Goal: Transaction & Acquisition: Purchase product/service

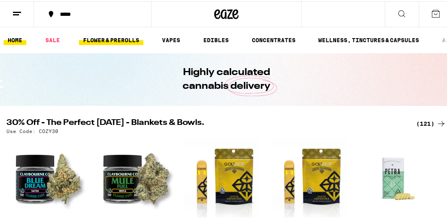
click at [110, 40] on link "FLOWER & PREROLLS" at bounding box center [111, 39] width 64 height 10
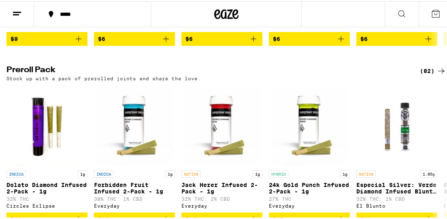
scroll to position [607, 0]
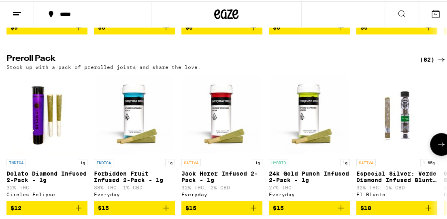
click at [437, 148] on icon at bounding box center [442, 143] width 10 height 10
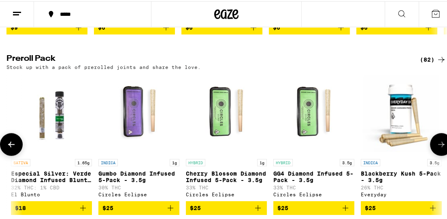
click at [437, 148] on icon at bounding box center [442, 143] width 10 height 10
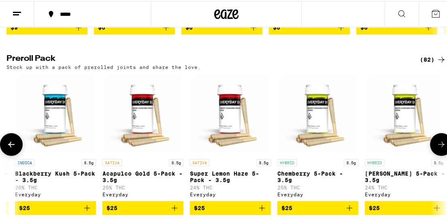
click at [437, 148] on icon at bounding box center [442, 143] width 10 height 10
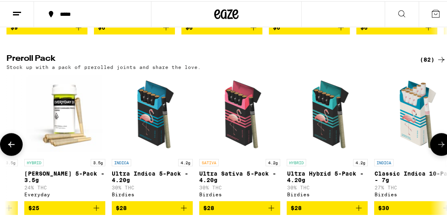
scroll to position [0, 1038]
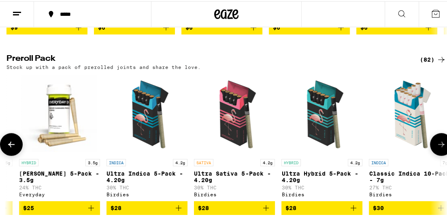
click at [437, 148] on icon at bounding box center [442, 143] width 10 height 10
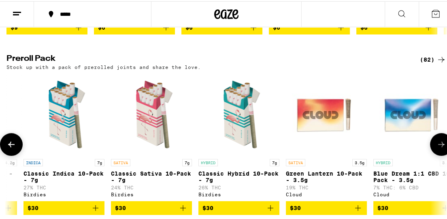
scroll to position [0, 1384]
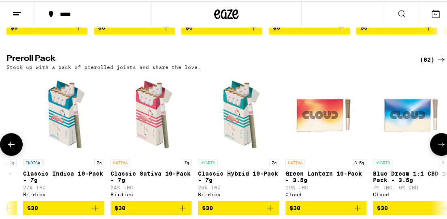
click at [437, 148] on icon at bounding box center [442, 143] width 10 height 10
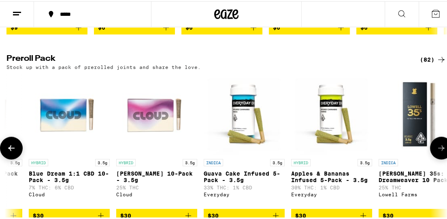
scroll to position [0, 1730]
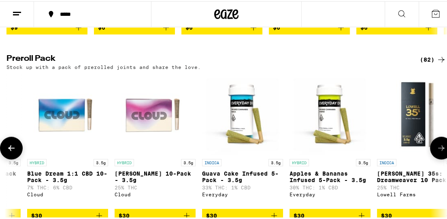
click at [434, 158] on button at bounding box center [441, 146] width 23 height 23
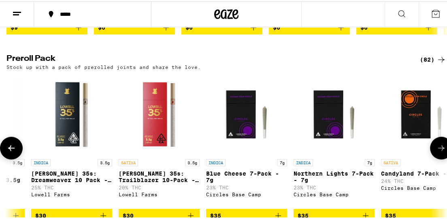
scroll to position [648, 0]
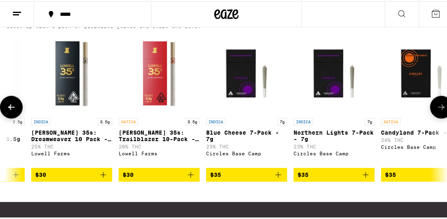
click at [147, 178] on span "$30" at bounding box center [159, 174] width 73 height 10
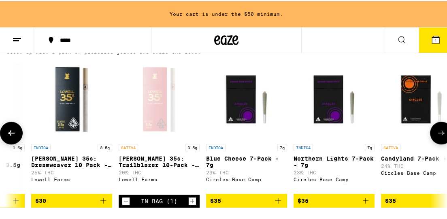
scroll to position [674, 0]
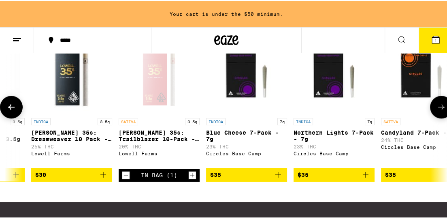
click at [437, 111] on icon at bounding box center [442, 106] width 10 height 10
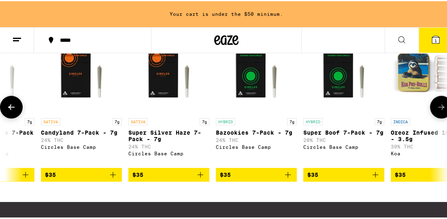
scroll to position [0, 2421]
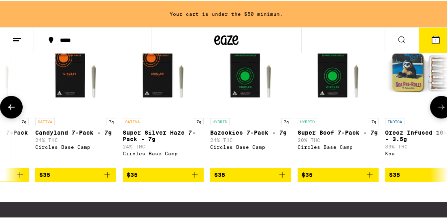
click at [437, 111] on icon at bounding box center [442, 106] width 10 height 10
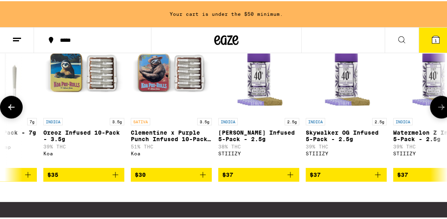
scroll to position [0, 2767]
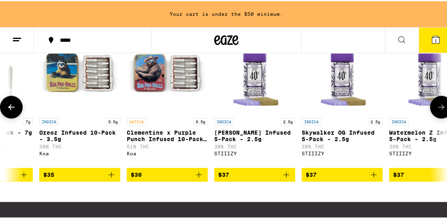
click at [437, 111] on icon at bounding box center [442, 106] width 10 height 10
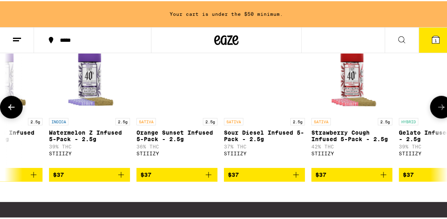
scroll to position [0, 3113]
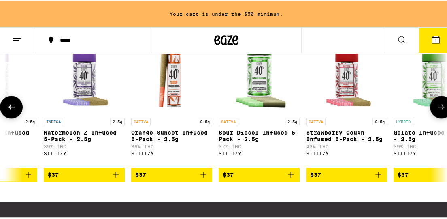
click at [437, 111] on icon at bounding box center [442, 106] width 10 height 10
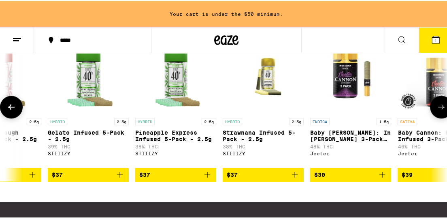
click at [437, 111] on icon at bounding box center [442, 106] width 10 height 10
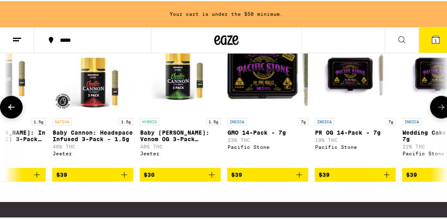
scroll to position [0, 3805]
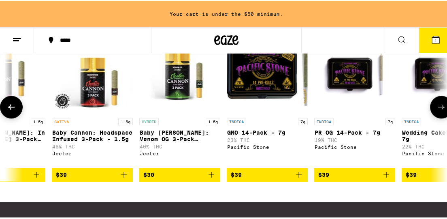
click at [437, 111] on icon at bounding box center [442, 106] width 10 height 10
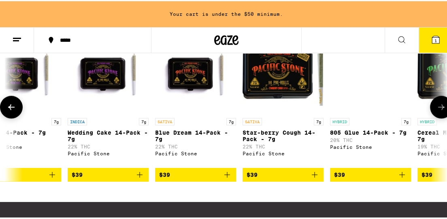
scroll to position [0, 4151]
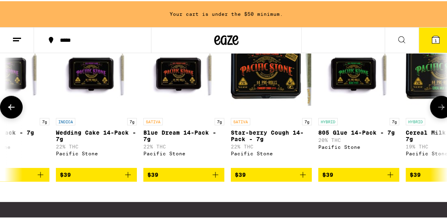
click at [437, 111] on icon at bounding box center [442, 106] width 10 height 10
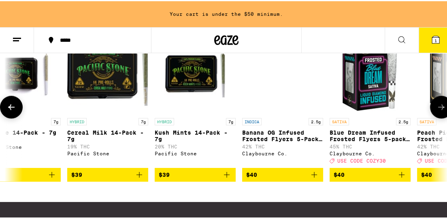
scroll to position [0, 4497]
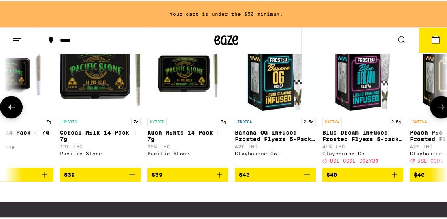
click at [437, 111] on icon at bounding box center [442, 106] width 10 height 10
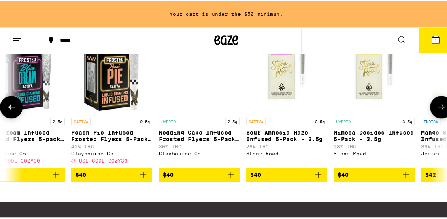
scroll to position [0, 4843]
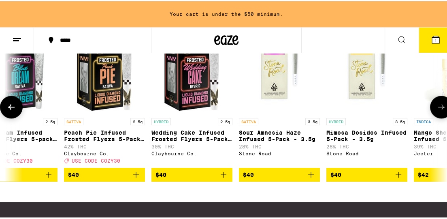
click at [437, 111] on icon at bounding box center [442, 106] width 10 height 10
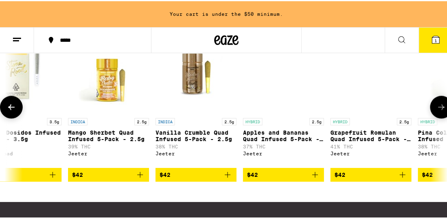
click at [437, 111] on icon at bounding box center [442, 106] width 10 height 10
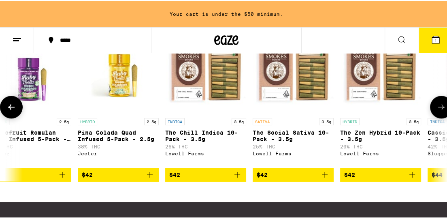
scroll to position [0, 5535]
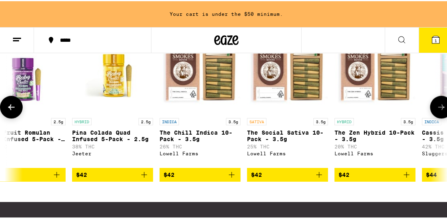
click at [285, 178] on span "$42" at bounding box center [287, 174] width 73 height 10
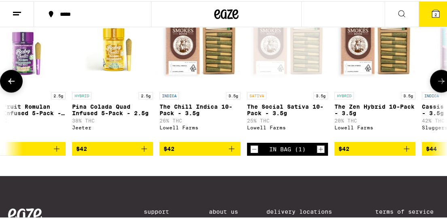
scroll to position [648, 0]
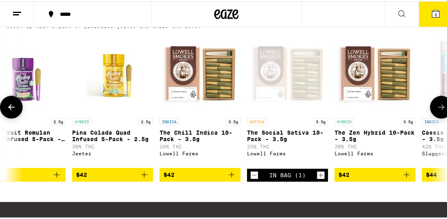
click at [378, 178] on span "$42" at bounding box center [375, 174] width 73 height 10
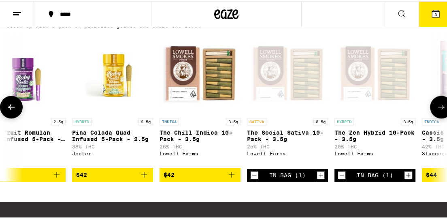
click at [437, 111] on icon at bounding box center [442, 106] width 10 height 10
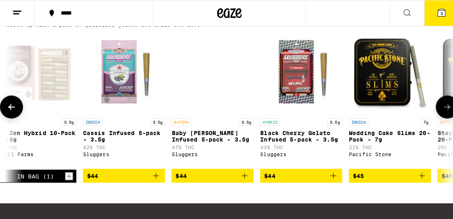
scroll to position [0, 5881]
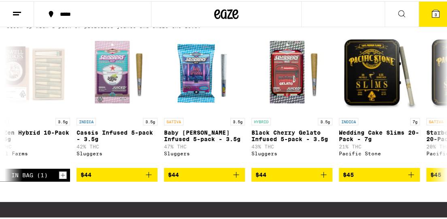
click at [432, 12] on icon at bounding box center [435, 12] width 7 height 7
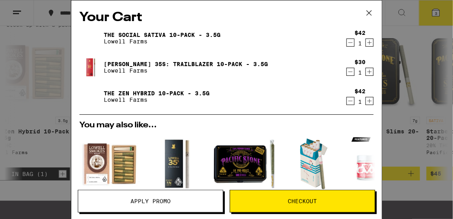
click at [296, 201] on span "Checkout" at bounding box center [302, 201] width 29 height 6
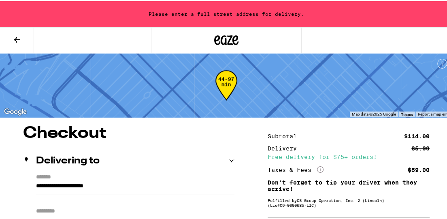
click at [16, 38] on icon at bounding box center [17, 39] width 6 height 6
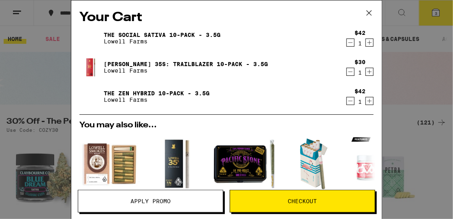
click at [368, 11] on icon at bounding box center [369, 13] width 5 height 5
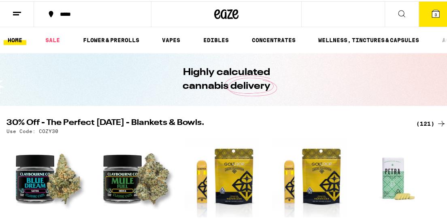
click at [65, 13] on div "*****" at bounding box center [97, 13] width 82 height 6
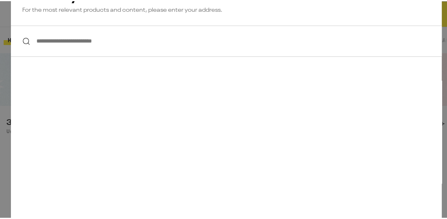
click at [47, 40] on input "**********" at bounding box center [226, 39] width 431 height 31
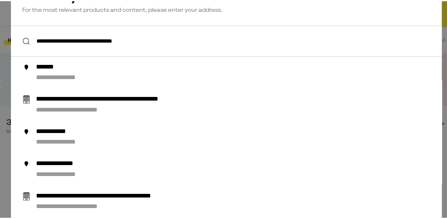
click at [236, 39] on input "**********" at bounding box center [226, 39] width 431 height 31
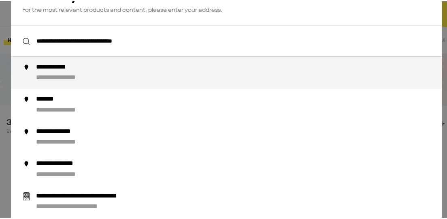
click at [17, 41] on div "**********" at bounding box center [226, 39] width 431 height 31
click at [70, 73] on div "**********" at bounding box center [242, 71] width 413 height 19
type input "**********"
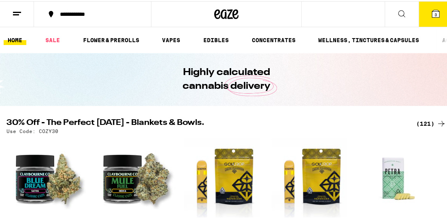
click at [397, 11] on icon at bounding box center [402, 13] width 10 height 10
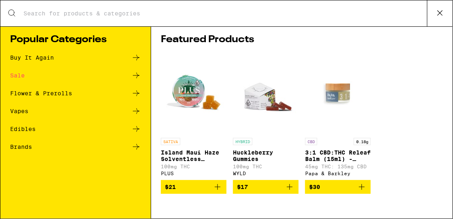
click at [442, 12] on icon at bounding box center [440, 13] width 12 height 12
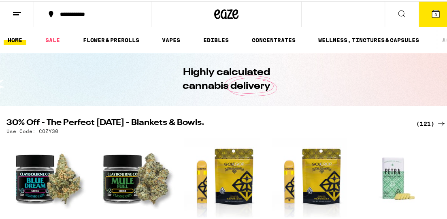
click at [17, 11] on line at bounding box center [17, 11] width 8 height 0
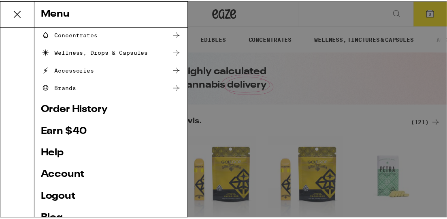
scroll to position [122, 0]
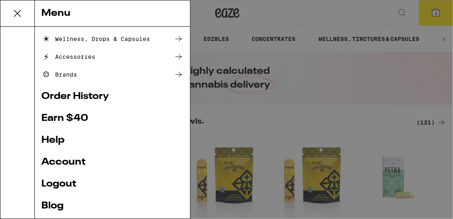
click at [66, 162] on link "Account" at bounding box center [112, 162] width 142 height 10
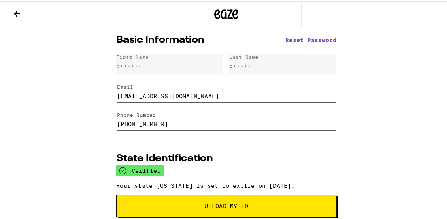
click at [16, 10] on icon at bounding box center [17, 13] width 10 height 10
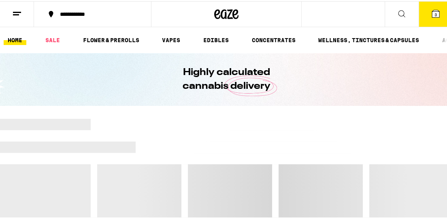
click at [432, 10] on icon at bounding box center [435, 12] width 7 height 7
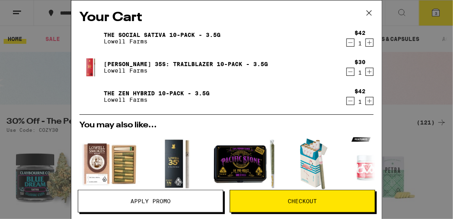
click at [292, 200] on span "Checkout" at bounding box center [302, 201] width 29 height 6
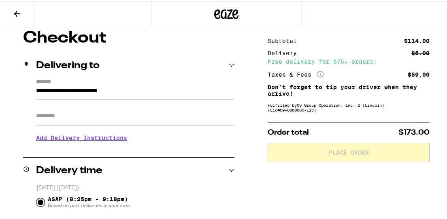
scroll to position [81, 0]
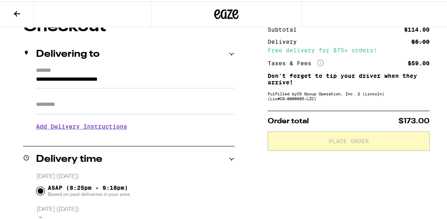
click at [36, 103] on input "Apt/Suite" at bounding box center [135, 103] width 199 height 19
type input "*"
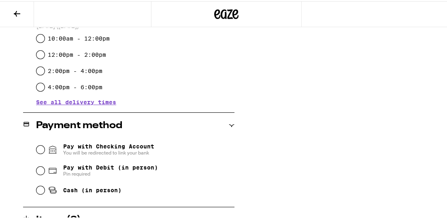
scroll to position [284, 0]
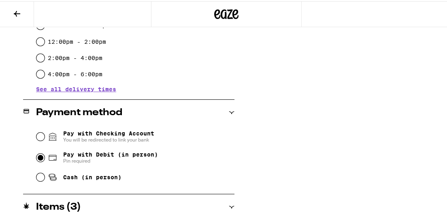
click at [40, 156] on input "Pay with Debit (in person) Pin required" at bounding box center [40, 156] width 8 height 8
radio input "true"
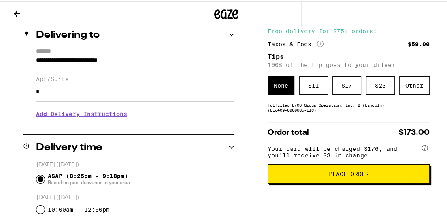
scroll to position [87, 0]
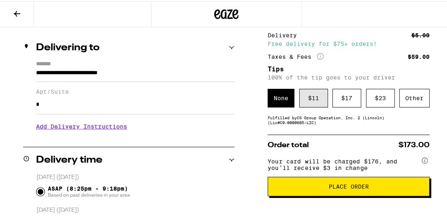
click at [305, 100] on div "$ 11" at bounding box center [313, 97] width 29 height 19
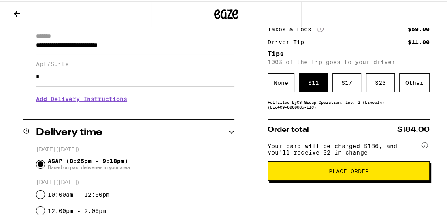
scroll to position [128, 0]
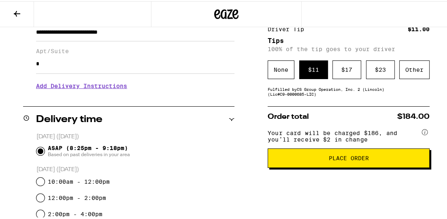
click at [343, 160] on span "Place Order" at bounding box center [349, 157] width 40 height 6
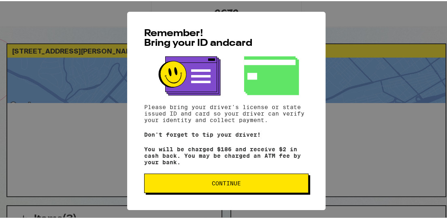
click at [234, 183] on span "Continue" at bounding box center [226, 182] width 29 height 6
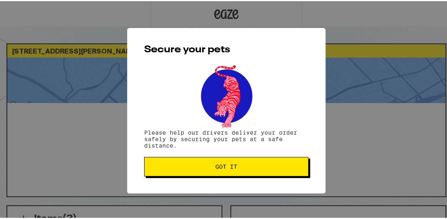
click at [230, 167] on span "Got it" at bounding box center [227, 165] width 22 height 6
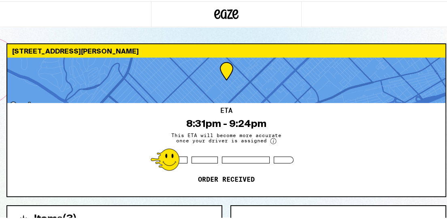
click at [201, 160] on div at bounding box center [205, 158] width 26 height 7
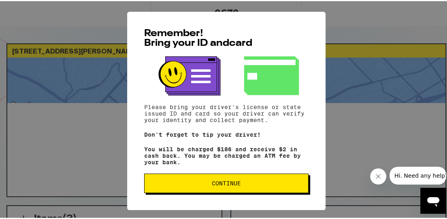
click at [235, 184] on span "Continue" at bounding box center [226, 182] width 29 height 6
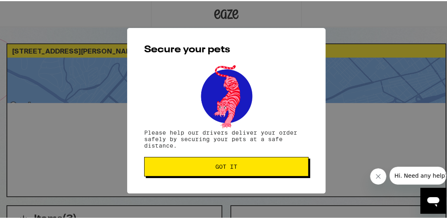
click at [238, 164] on span "Got it" at bounding box center [226, 165] width 151 height 6
